Goal: Transaction & Acquisition: Subscribe to service/newsletter

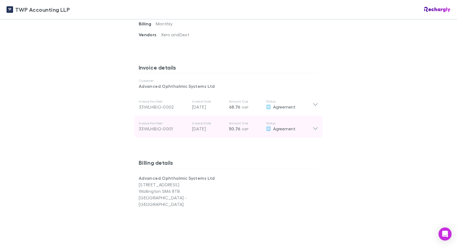
scroll to position [247, 0]
click at [315, 120] on icon at bounding box center [316, 125] width 6 height 11
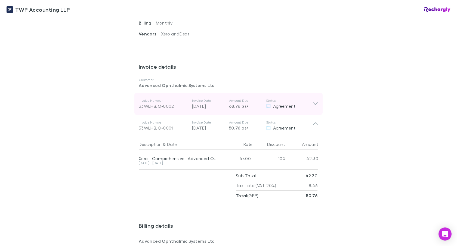
click at [318, 102] on icon at bounding box center [315, 103] width 5 height 3
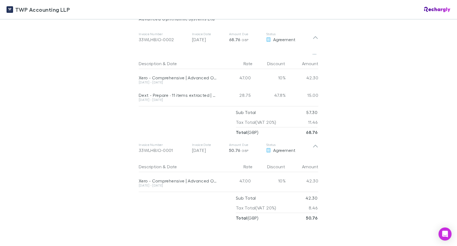
scroll to position [311, 0]
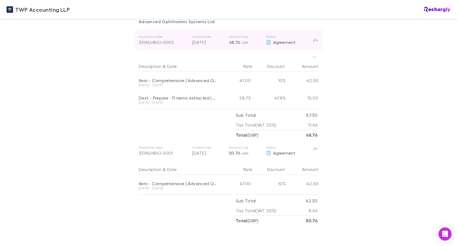
click at [315, 39] on icon at bounding box center [315, 40] width 5 height 3
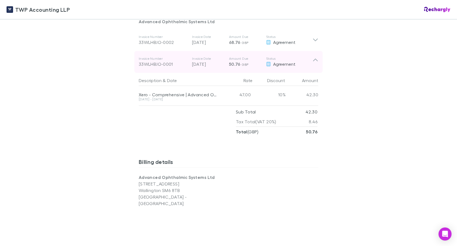
click at [316, 59] on icon at bounding box center [315, 60] width 5 height 3
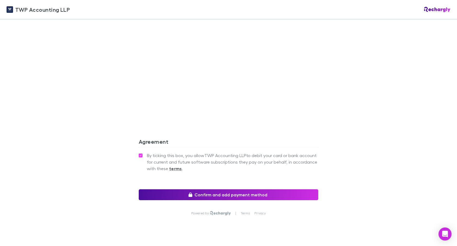
scroll to position [469, 0]
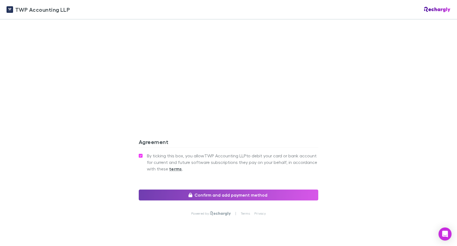
click at [219, 189] on button "Confirm and add payment method" at bounding box center [229, 194] width 180 height 11
